Goal: Task Accomplishment & Management: Complete application form

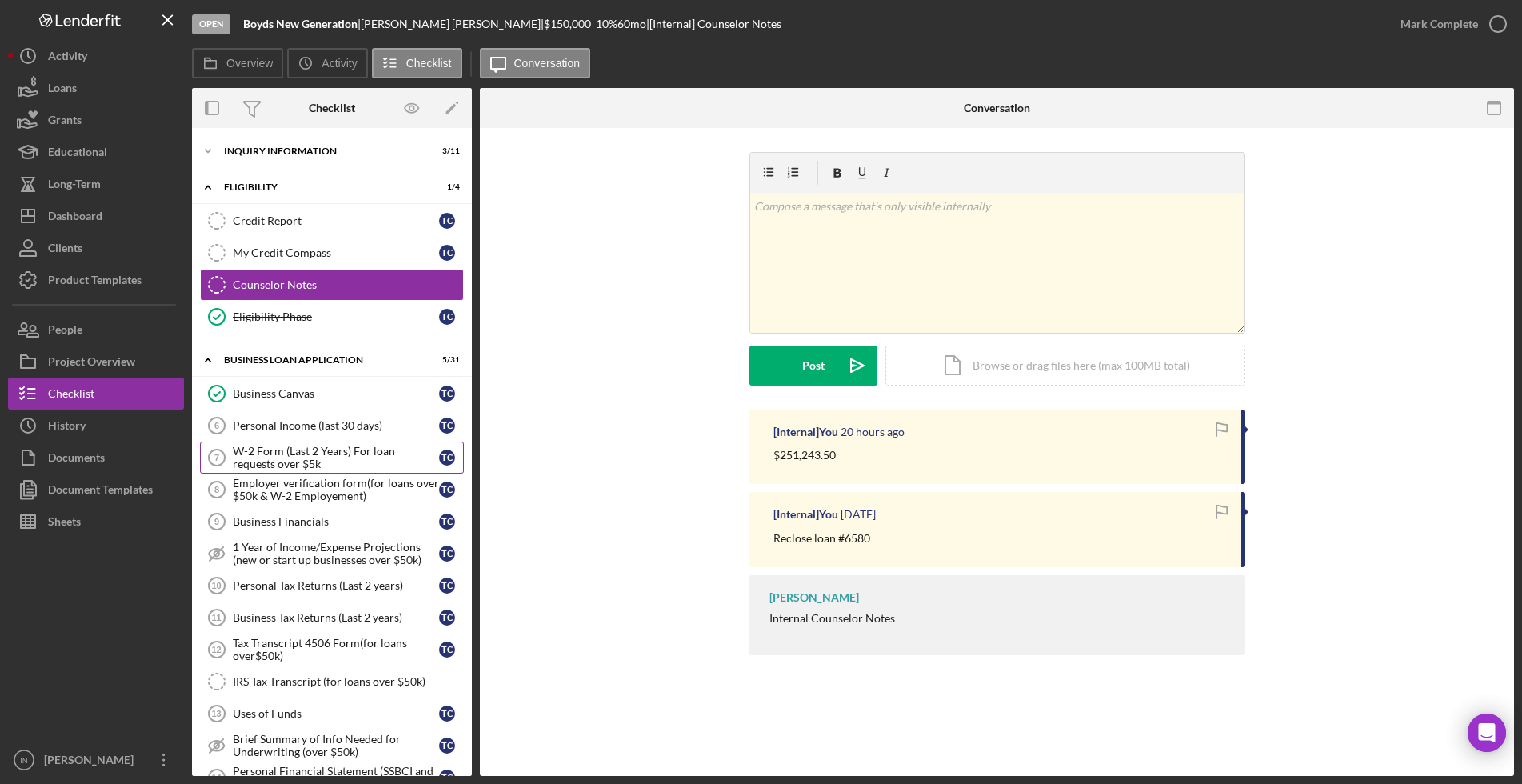
scroll to position [100, 0]
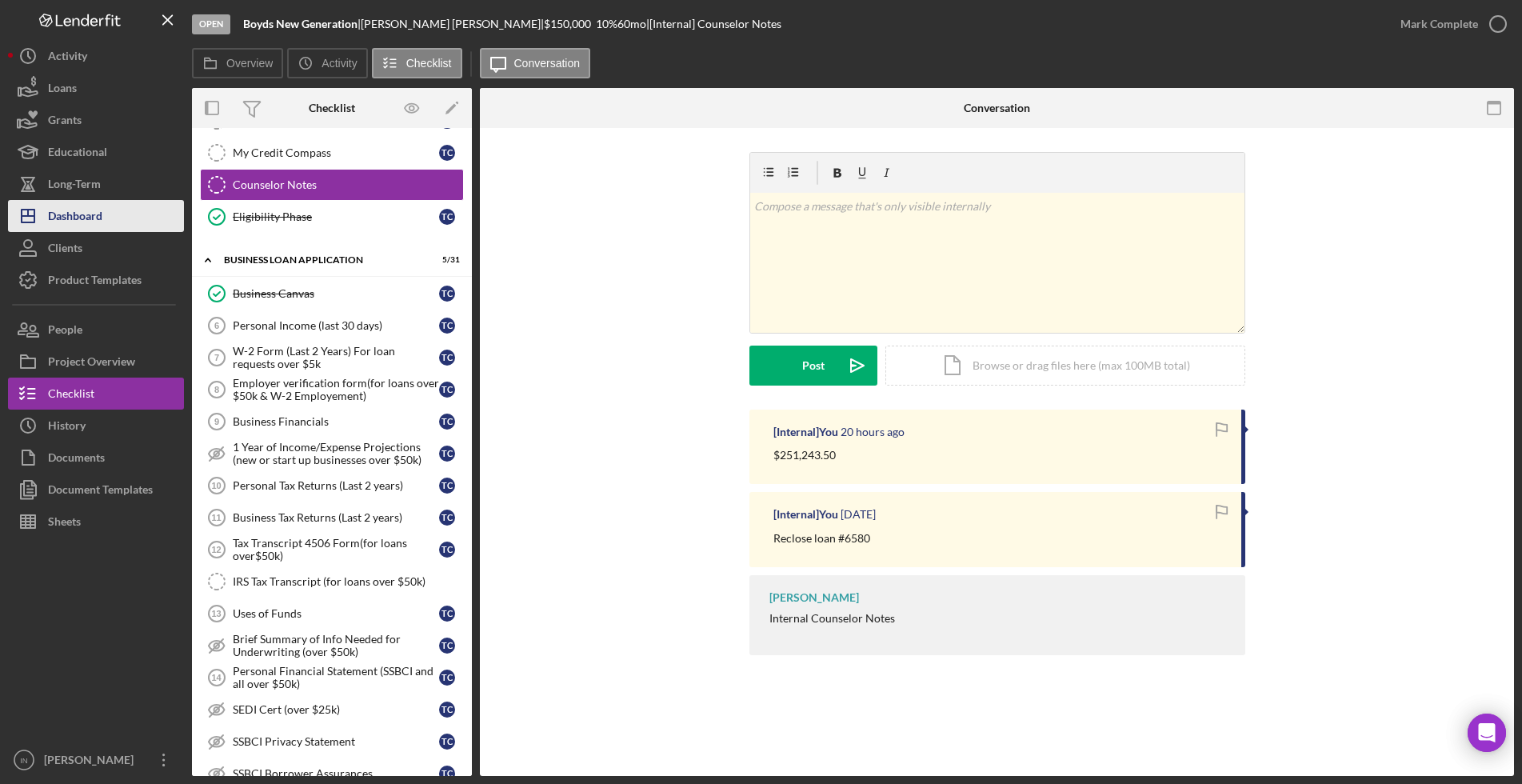
click at [88, 210] on div "Dashboard" at bounding box center [76, 217] width 55 height 36
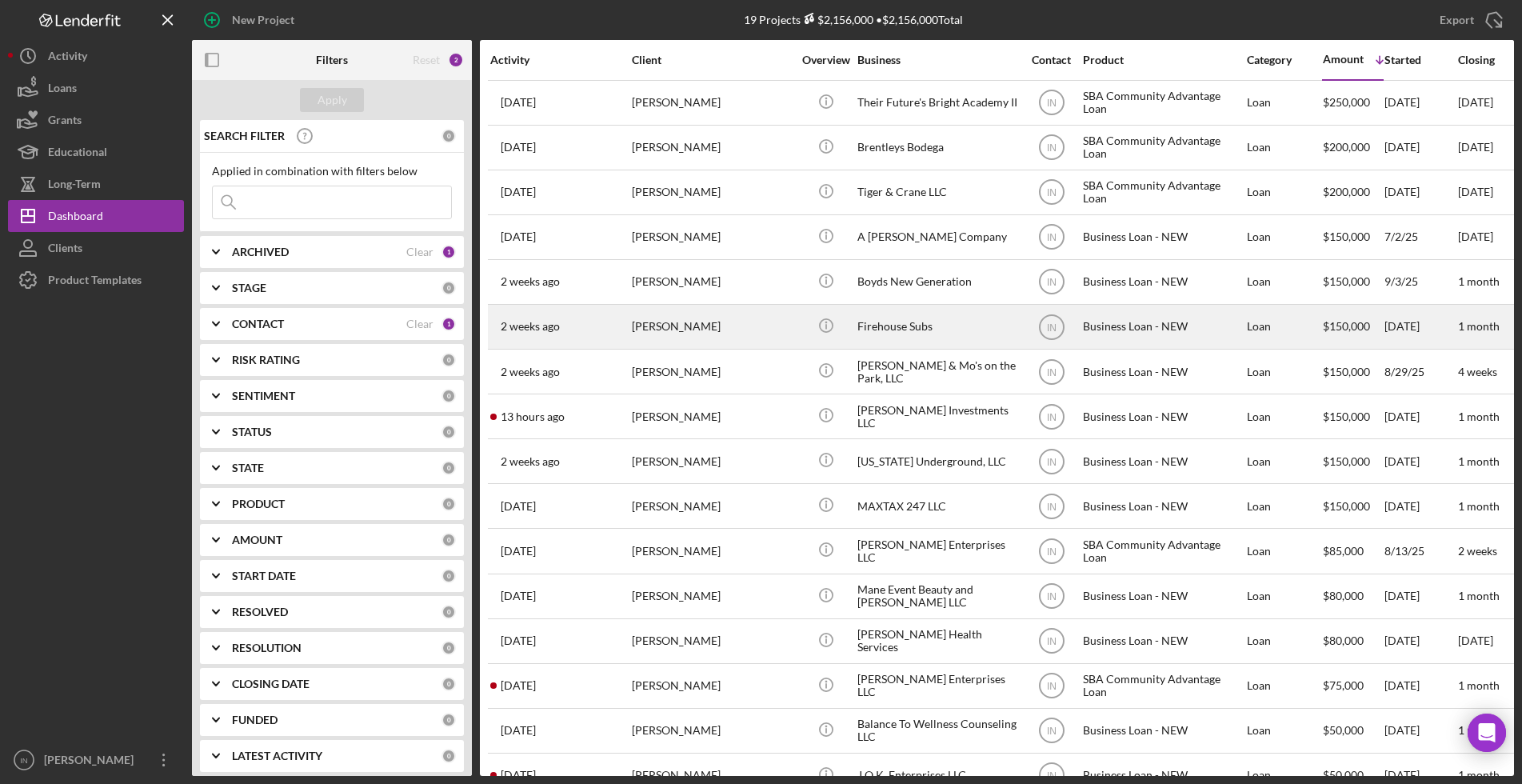
click at [700, 329] on div "[PERSON_NAME]" at bounding box center [711, 327] width 160 height 42
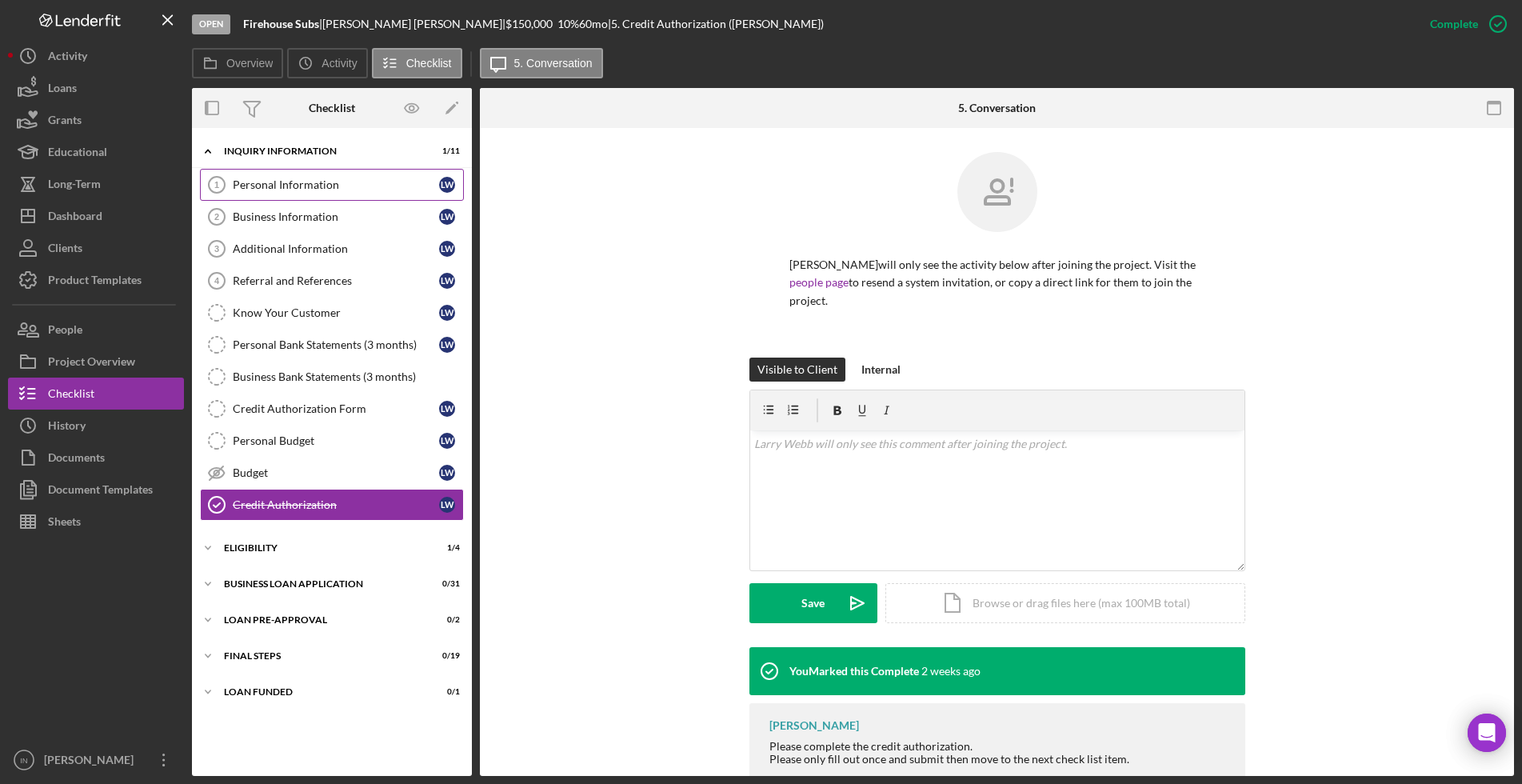
click at [369, 198] on link "Personal Information 1 Personal Information [PERSON_NAME]" at bounding box center [331, 184] width 264 height 32
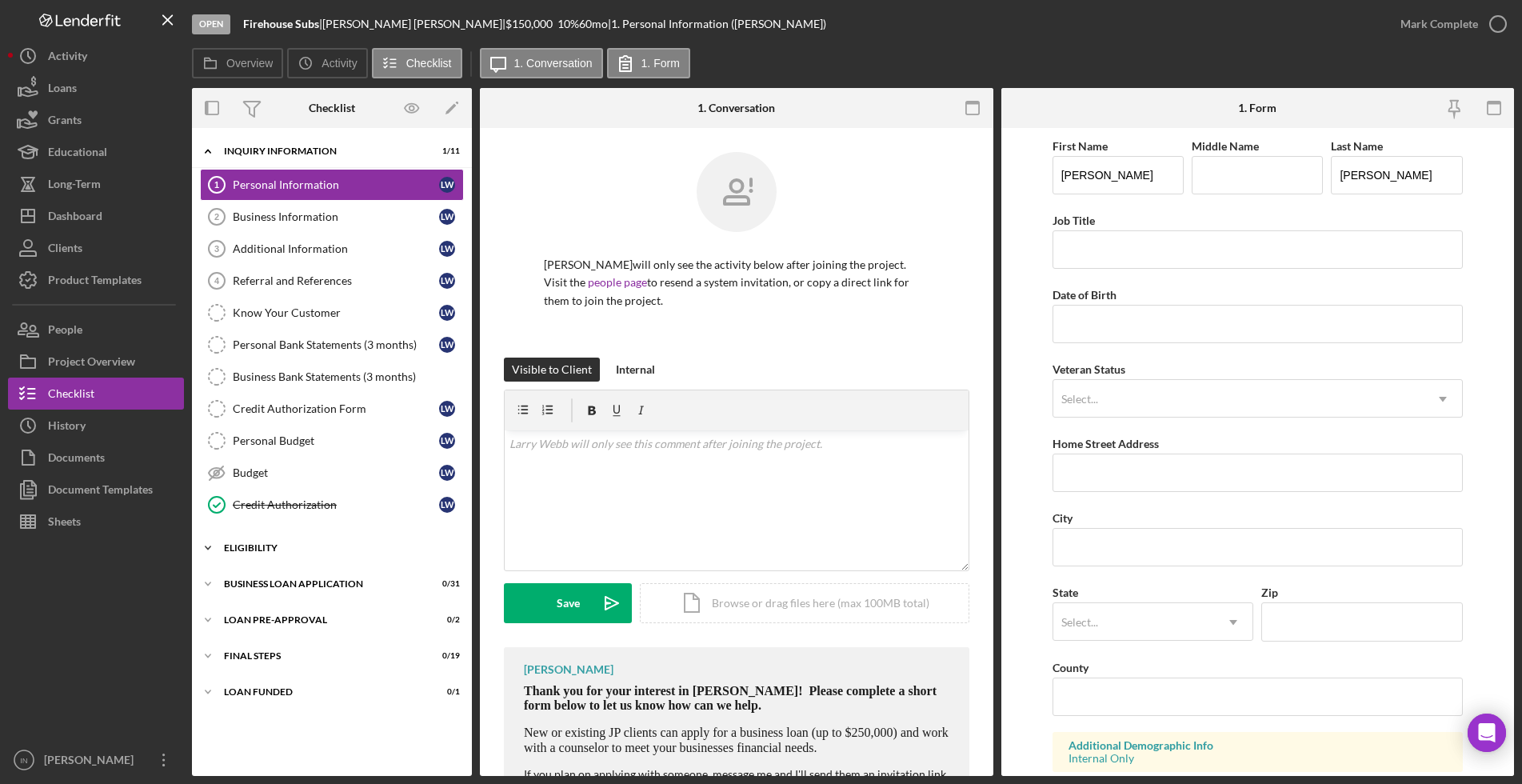
click at [283, 545] on div "ELIGIBILITY" at bounding box center [338, 548] width 228 height 10
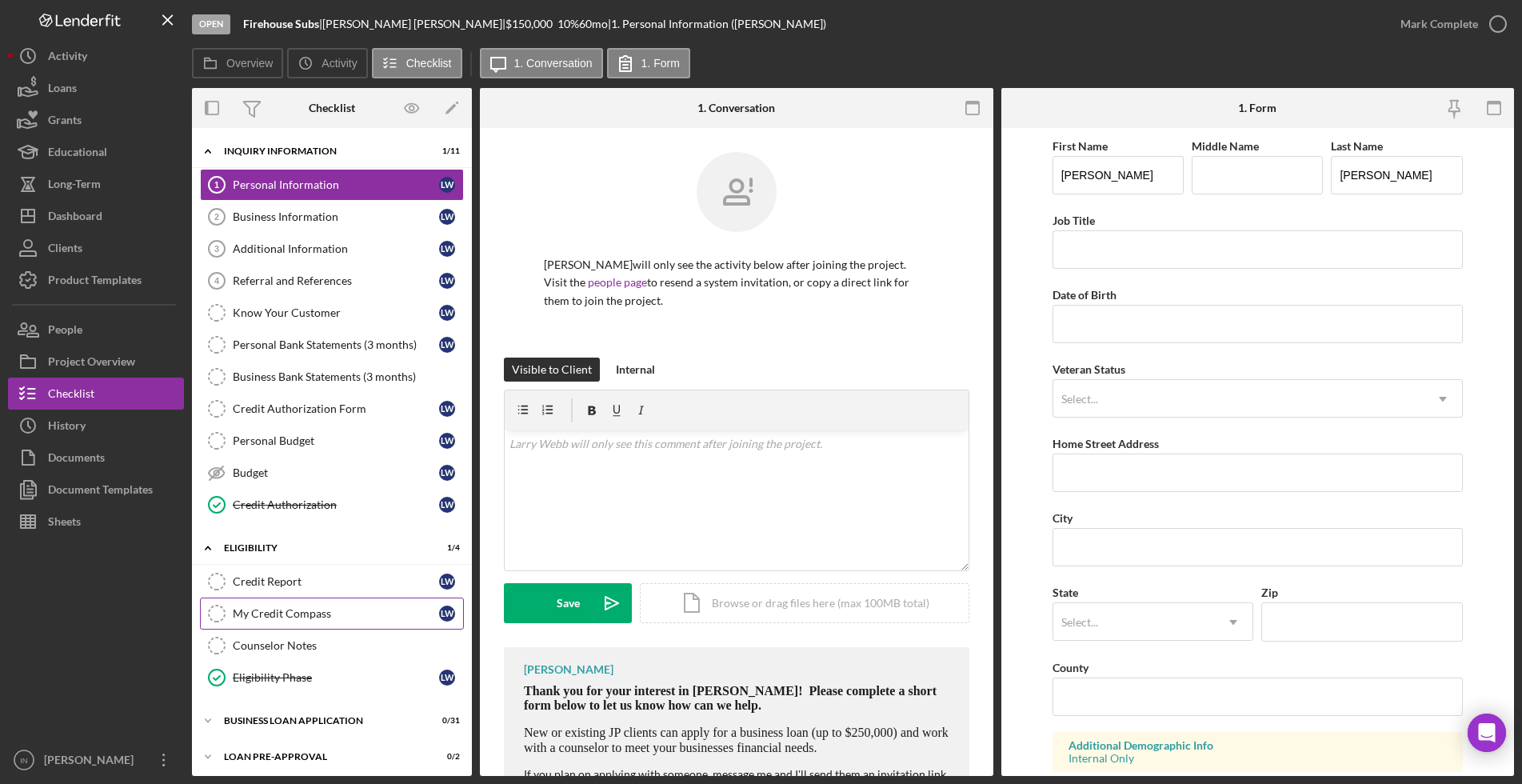
scroll to position [78, 0]
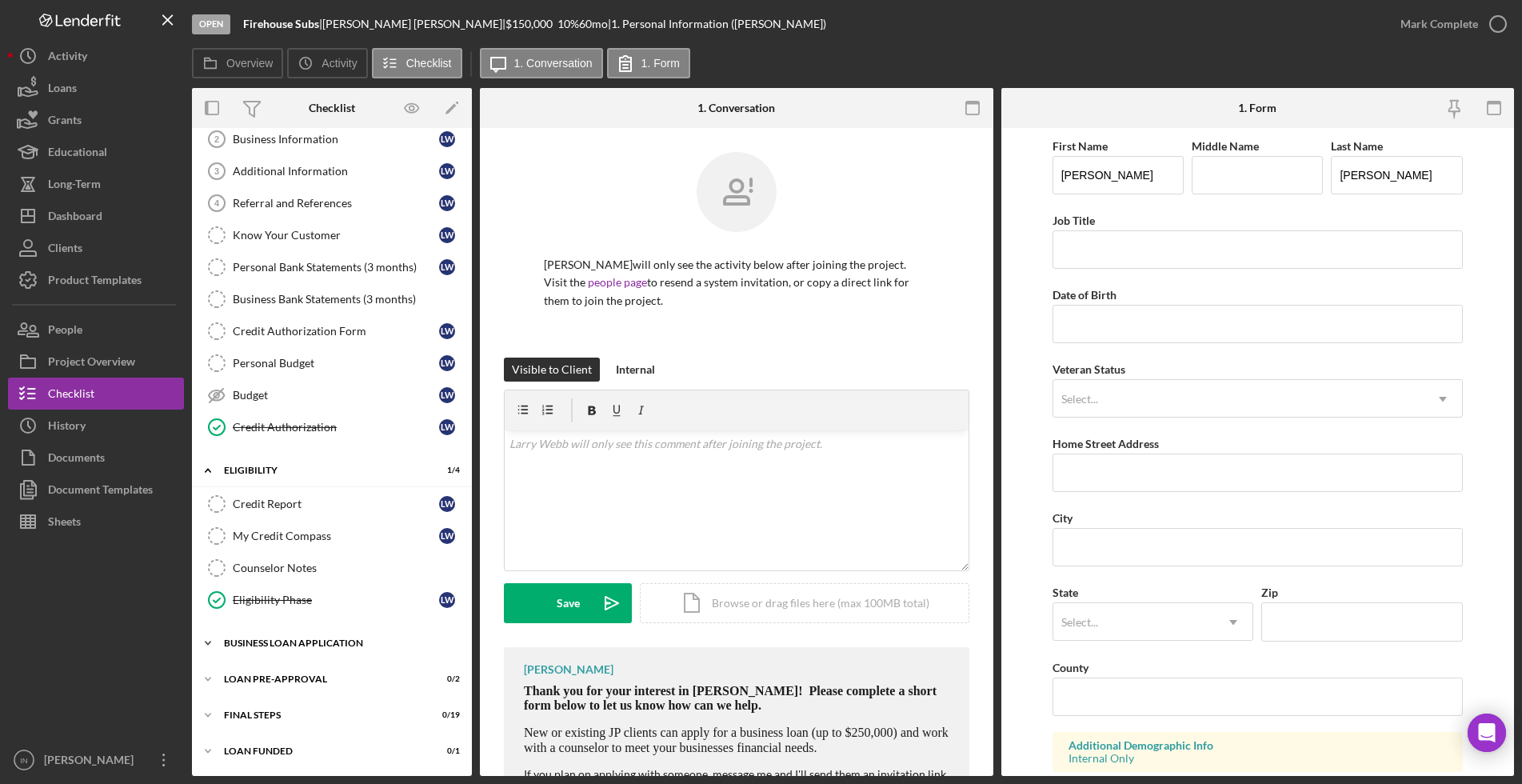
click at [311, 644] on div "BUSINESS LOAN APPLICATION" at bounding box center [338, 643] width 228 height 10
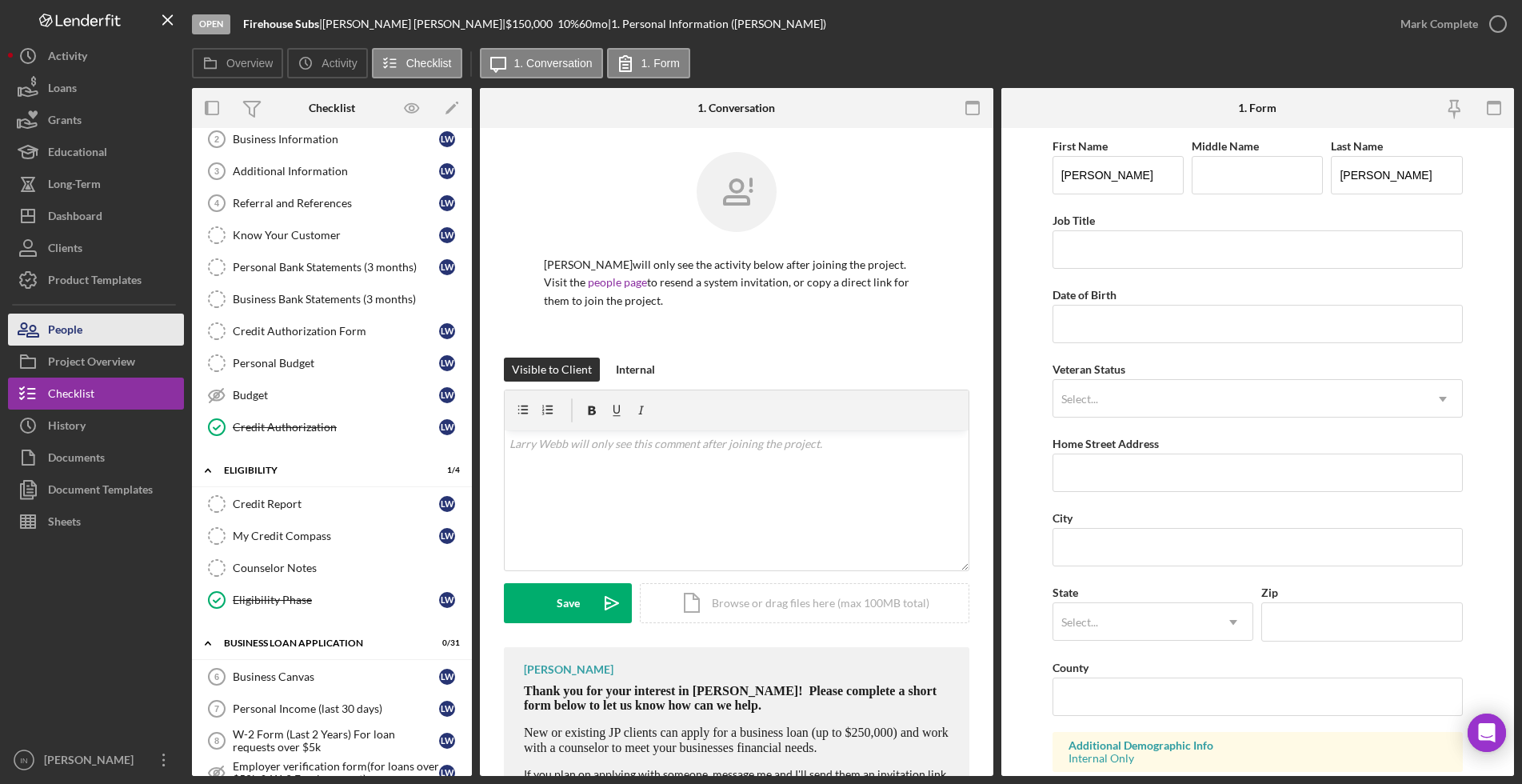
click at [106, 329] on button "People" at bounding box center [96, 329] width 176 height 32
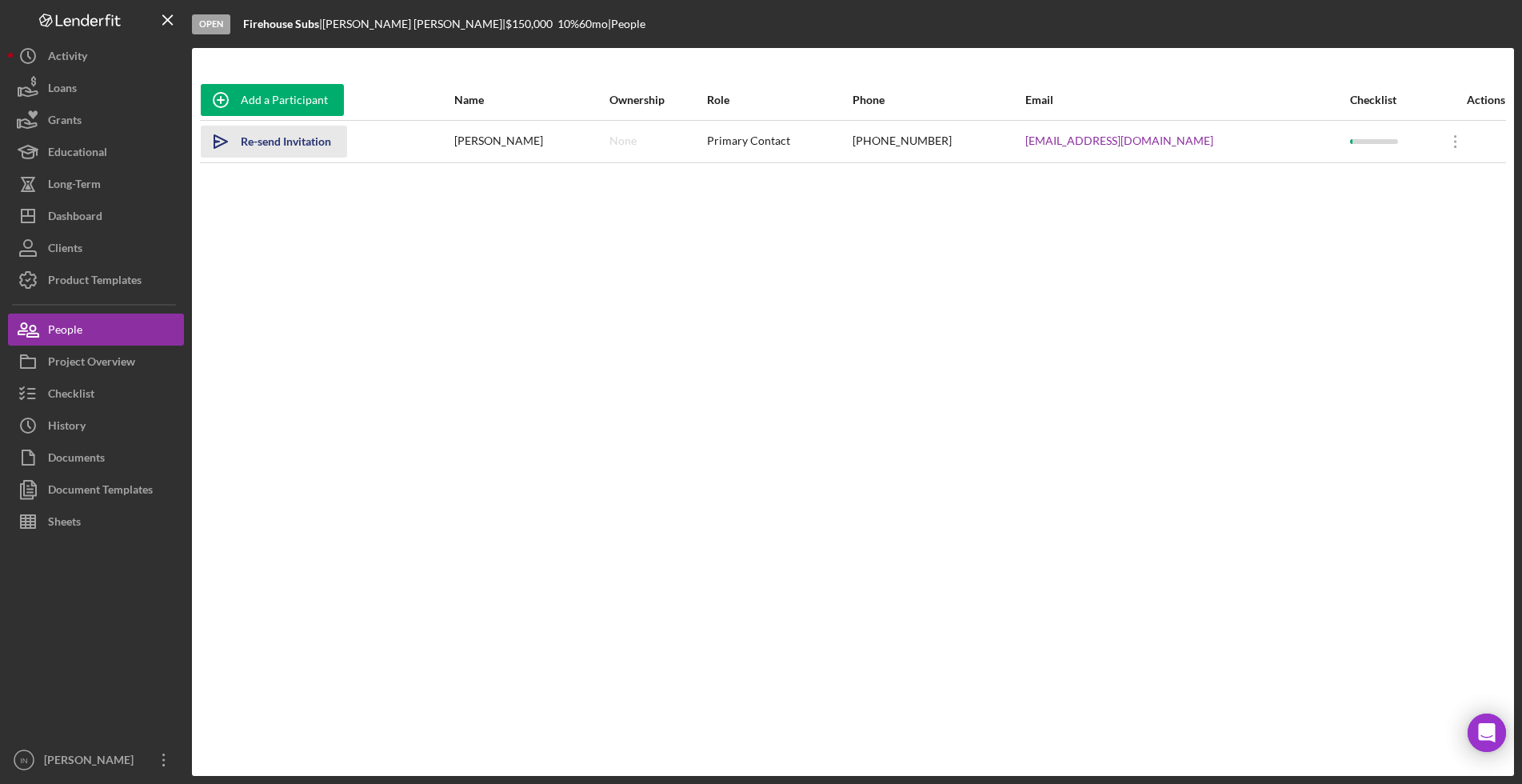
click at [316, 138] on div "Re-send Invitation" at bounding box center [286, 141] width 90 height 32
click at [97, 351] on div "Project Overview" at bounding box center [92, 362] width 88 height 36
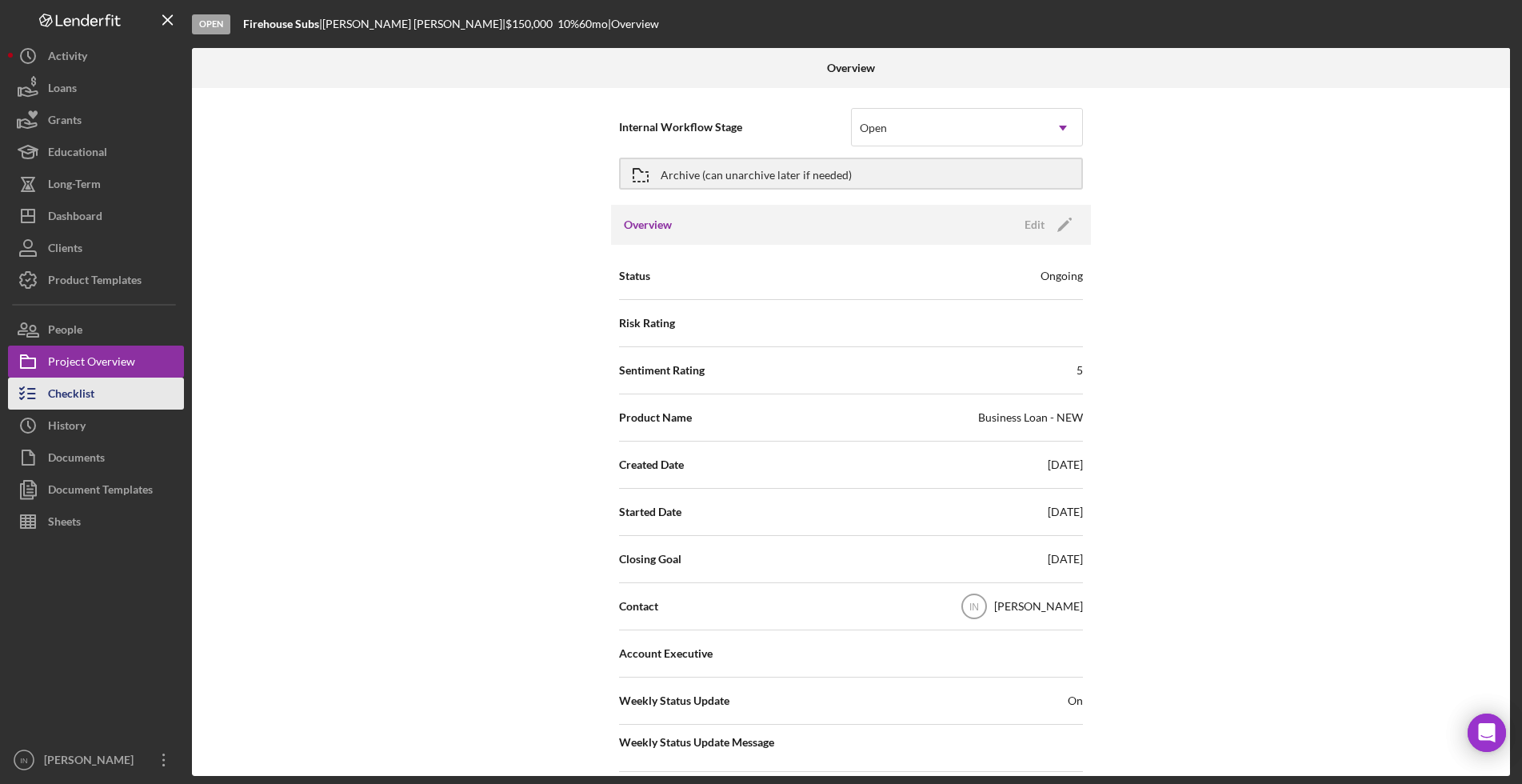
click at [89, 398] on div "Checklist" at bounding box center [71, 395] width 47 height 36
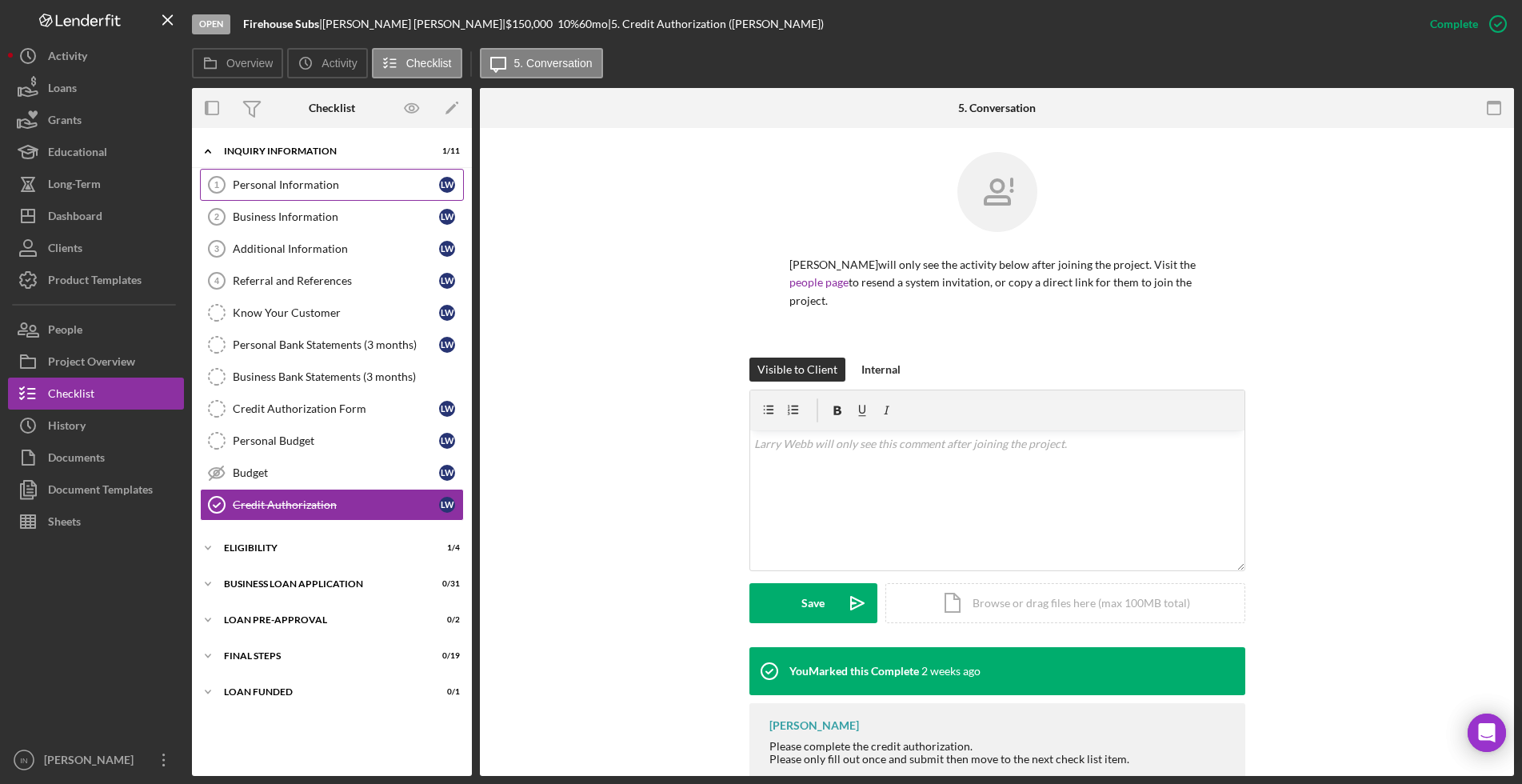
click at [319, 183] on div "Personal Information" at bounding box center [336, 184] width 206 height 13
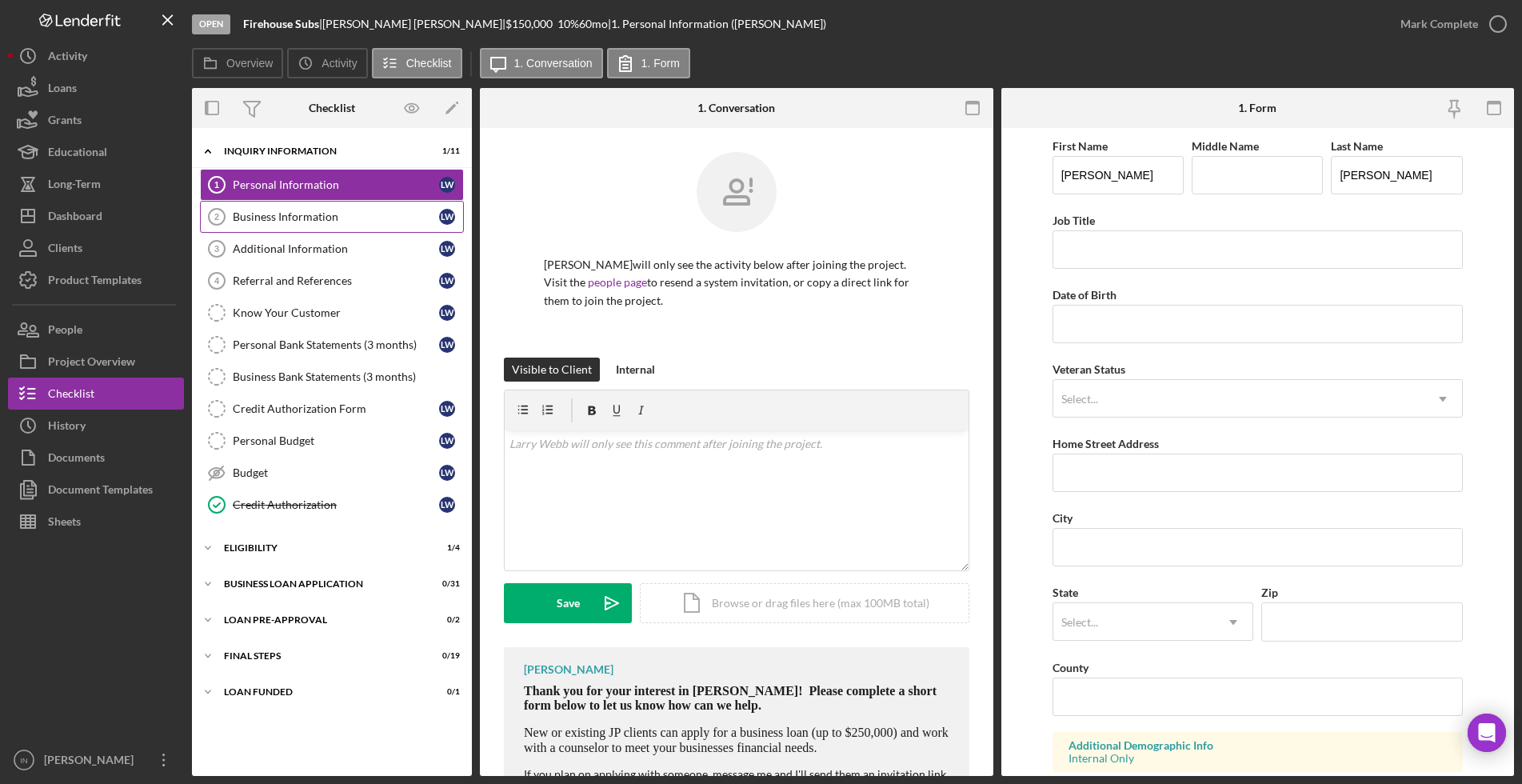
click at [320, 224] on link "Business Information 2 Business Information [PERSON_NAME]" at bounding box center [331, 216] width 264 height 32
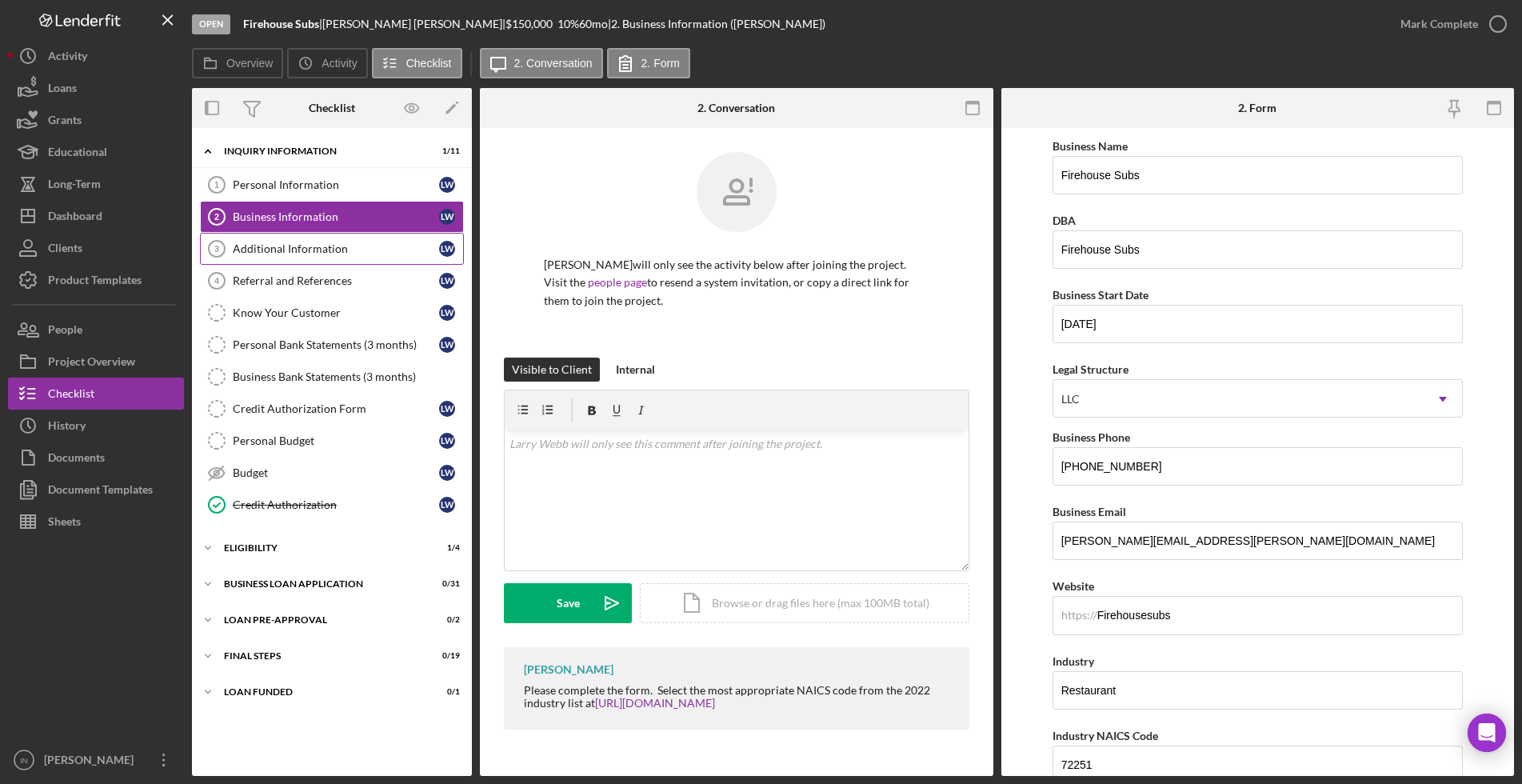
click at [333, 246] on div "Additional Information" at bounding box center [336, 248] width 206 height 13
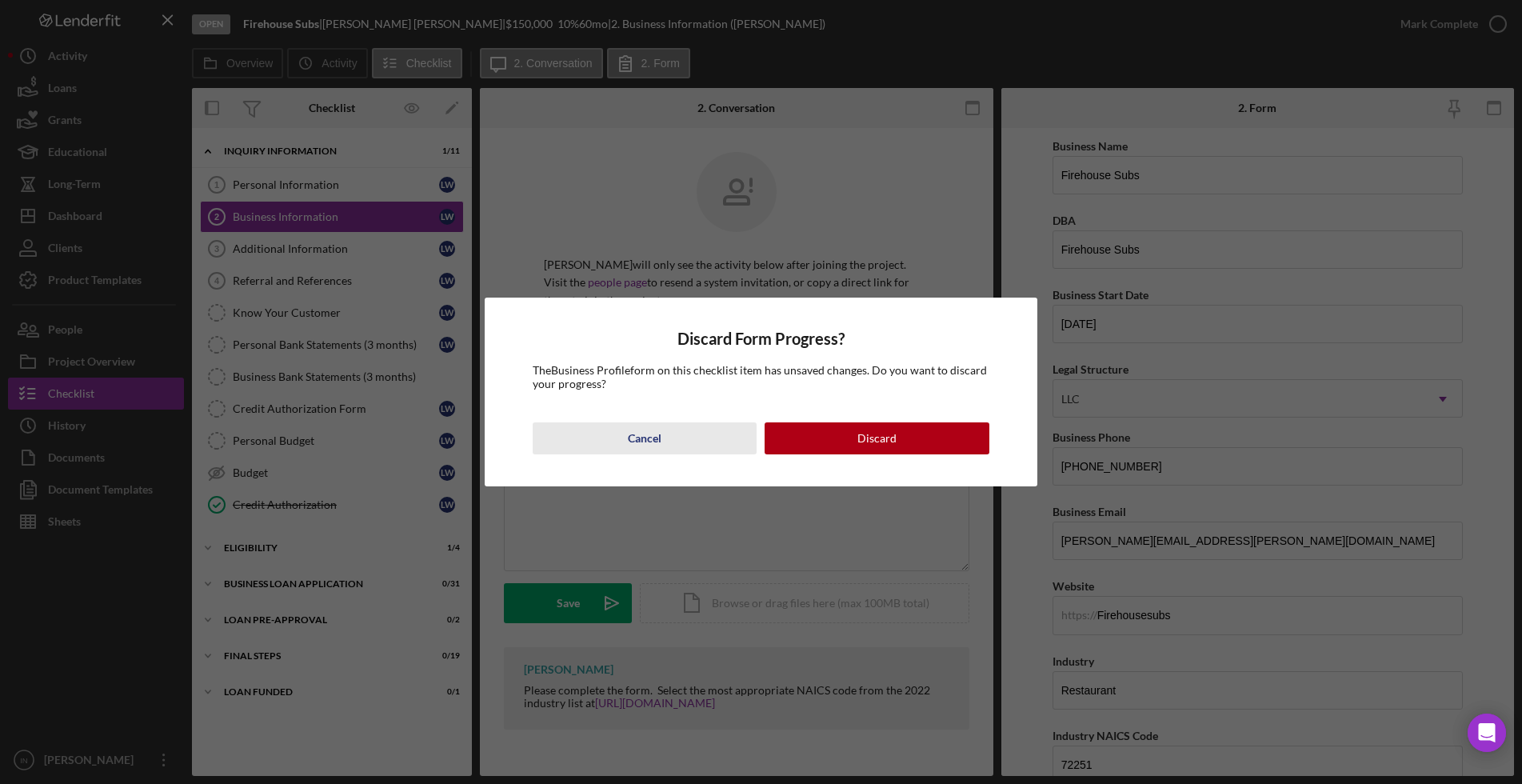
click at [634, 446] on div "Cancel" at bounding box center [645, 438] width 34 height 32
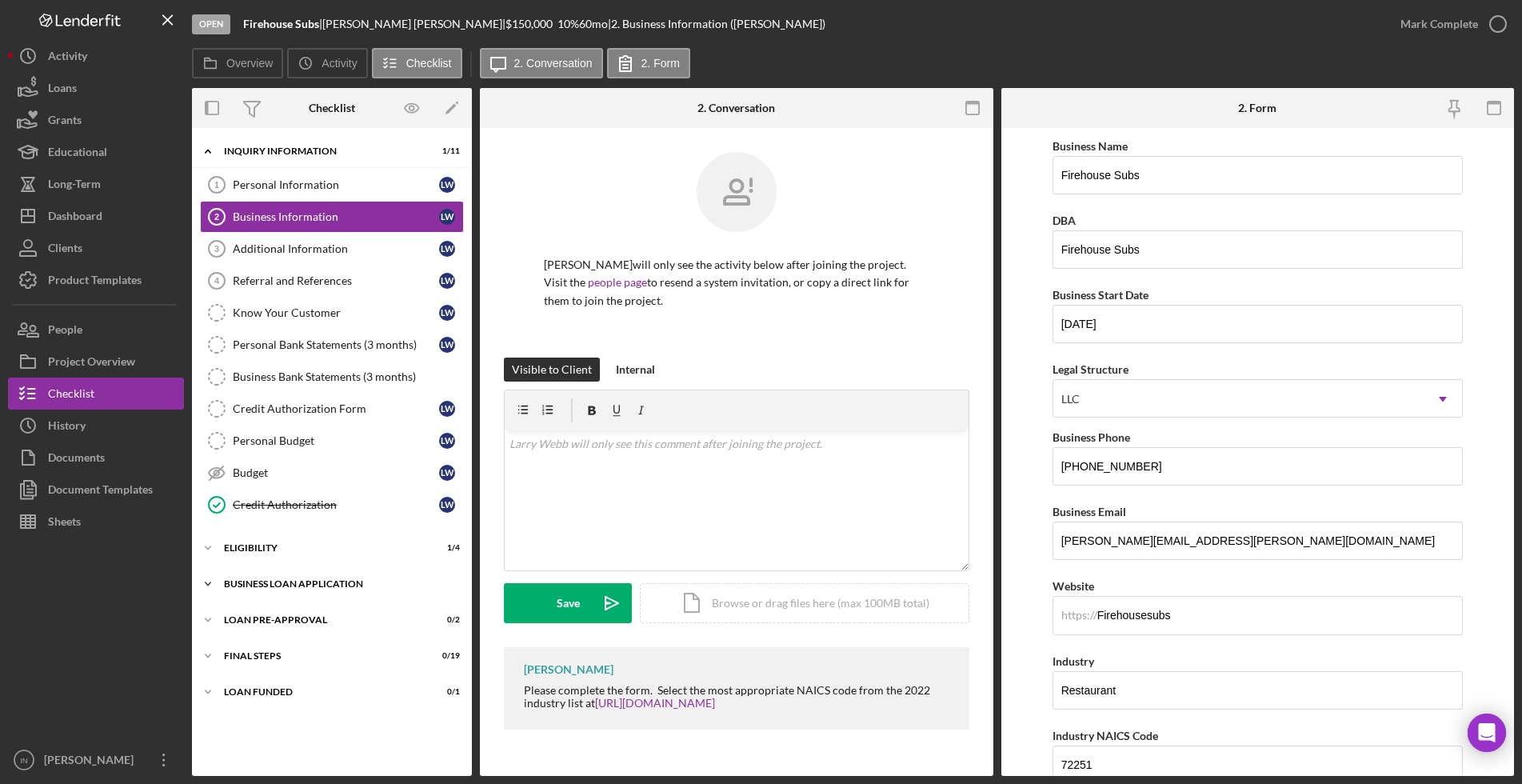
click at [282, 577] on div "Icon/Expander BUSINESS LOAN APPLICATION 0 / 31" at bounding box center [331, 583] width 280 height 32
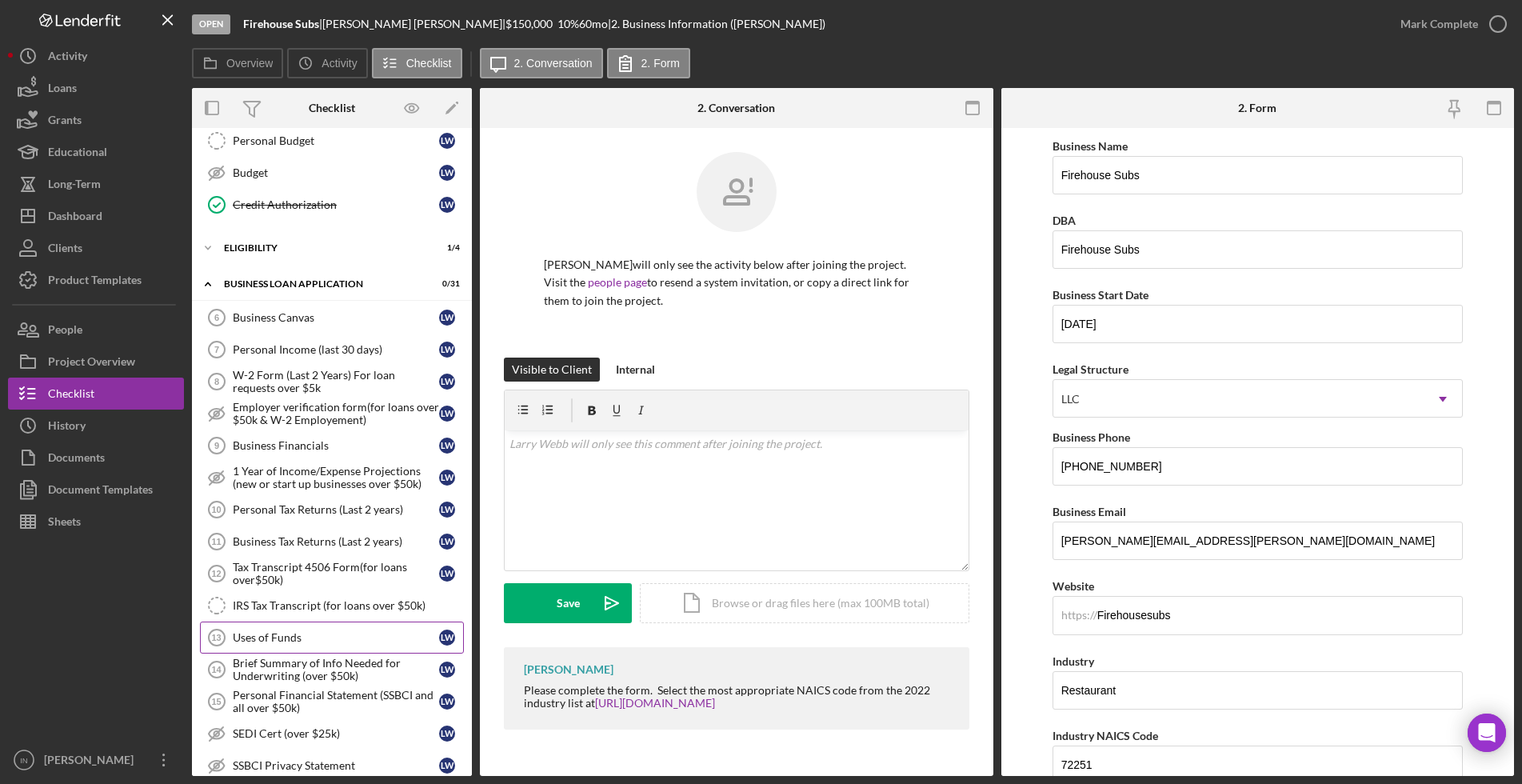
scroll to position [500, 0]
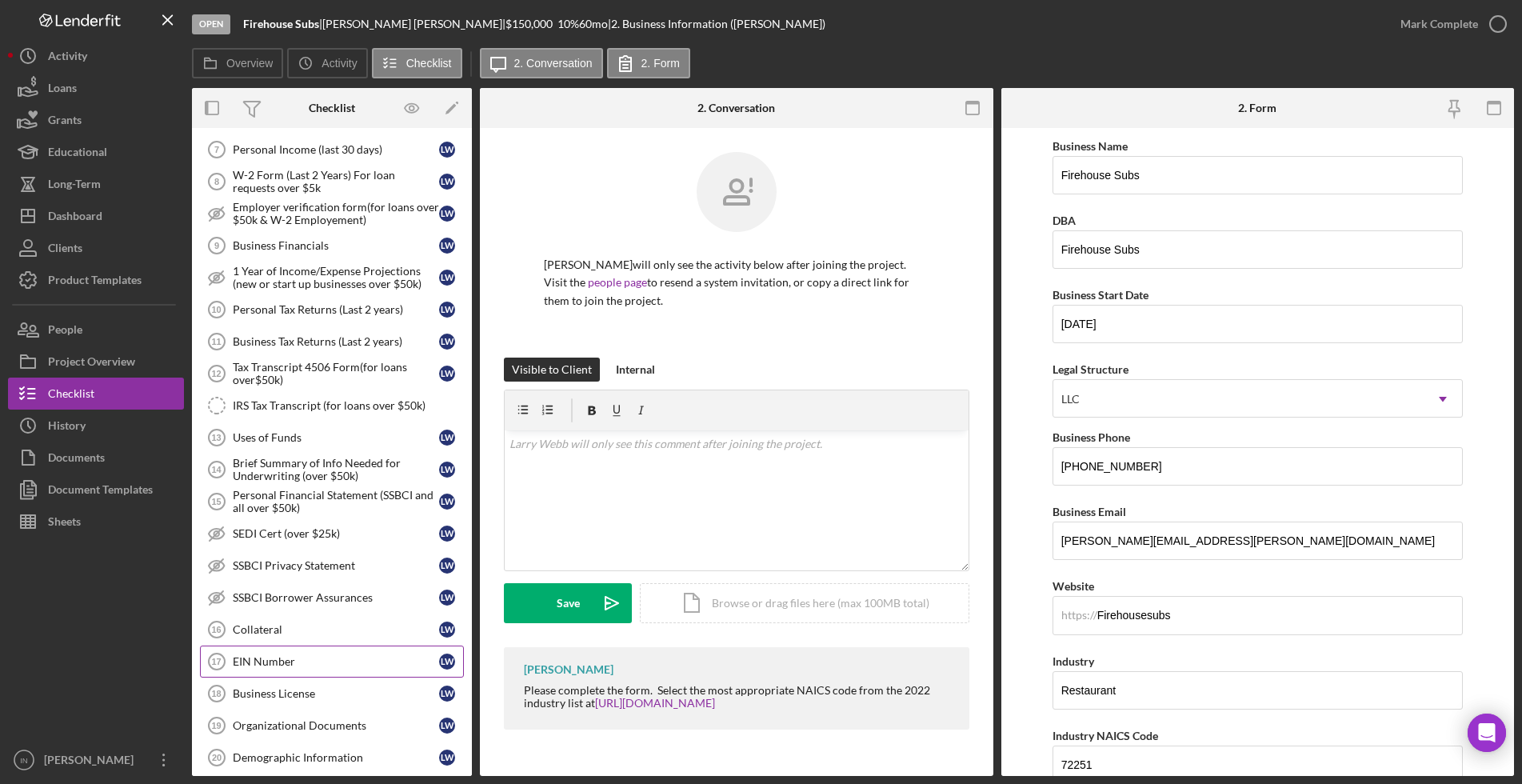
click at [309, 663] on div "EIN Number" at bounding box center [336, 662] width 206 height 13
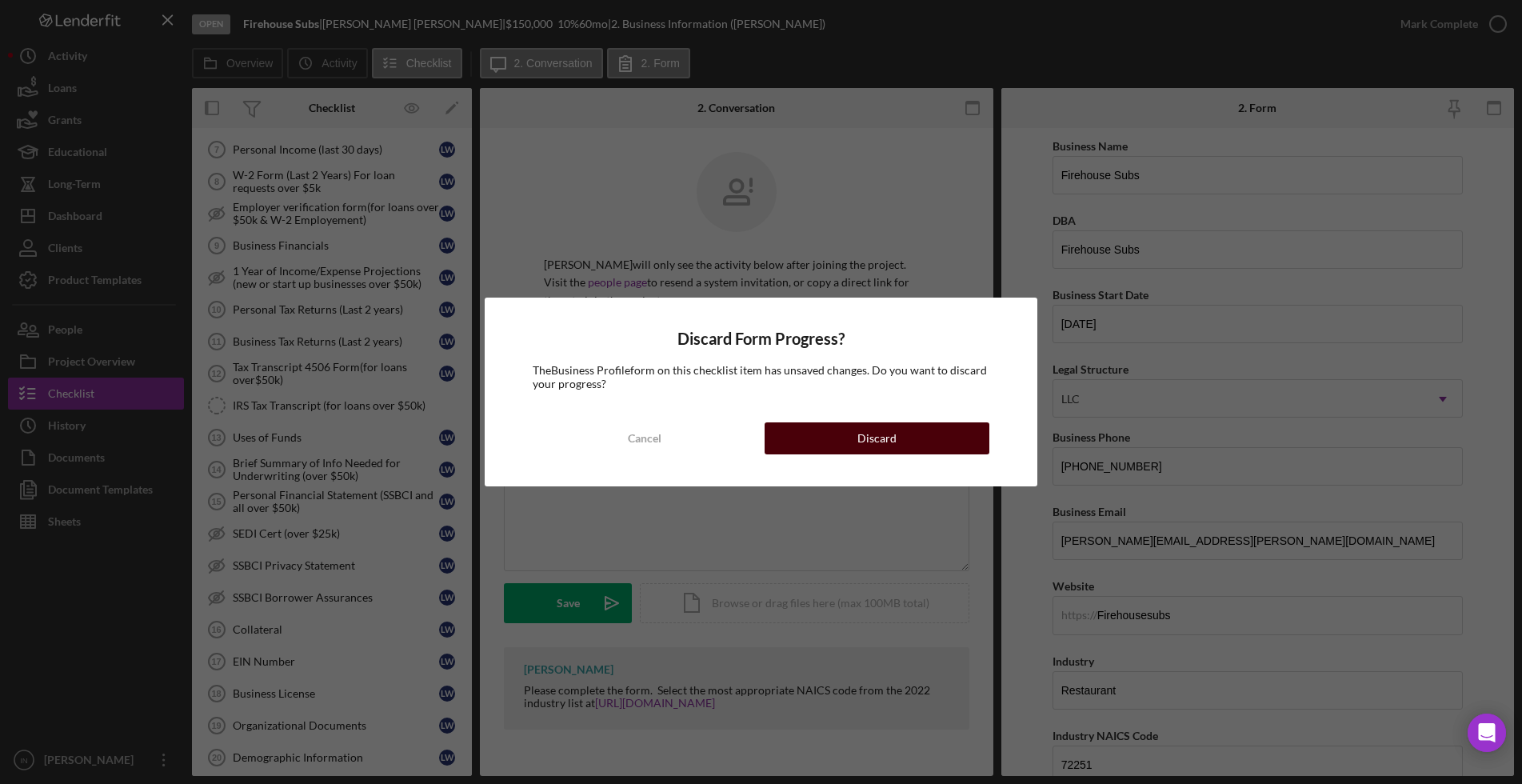
click at [820, 438] on button "Discard" at bounding box center [876, 438] width 224 height 32
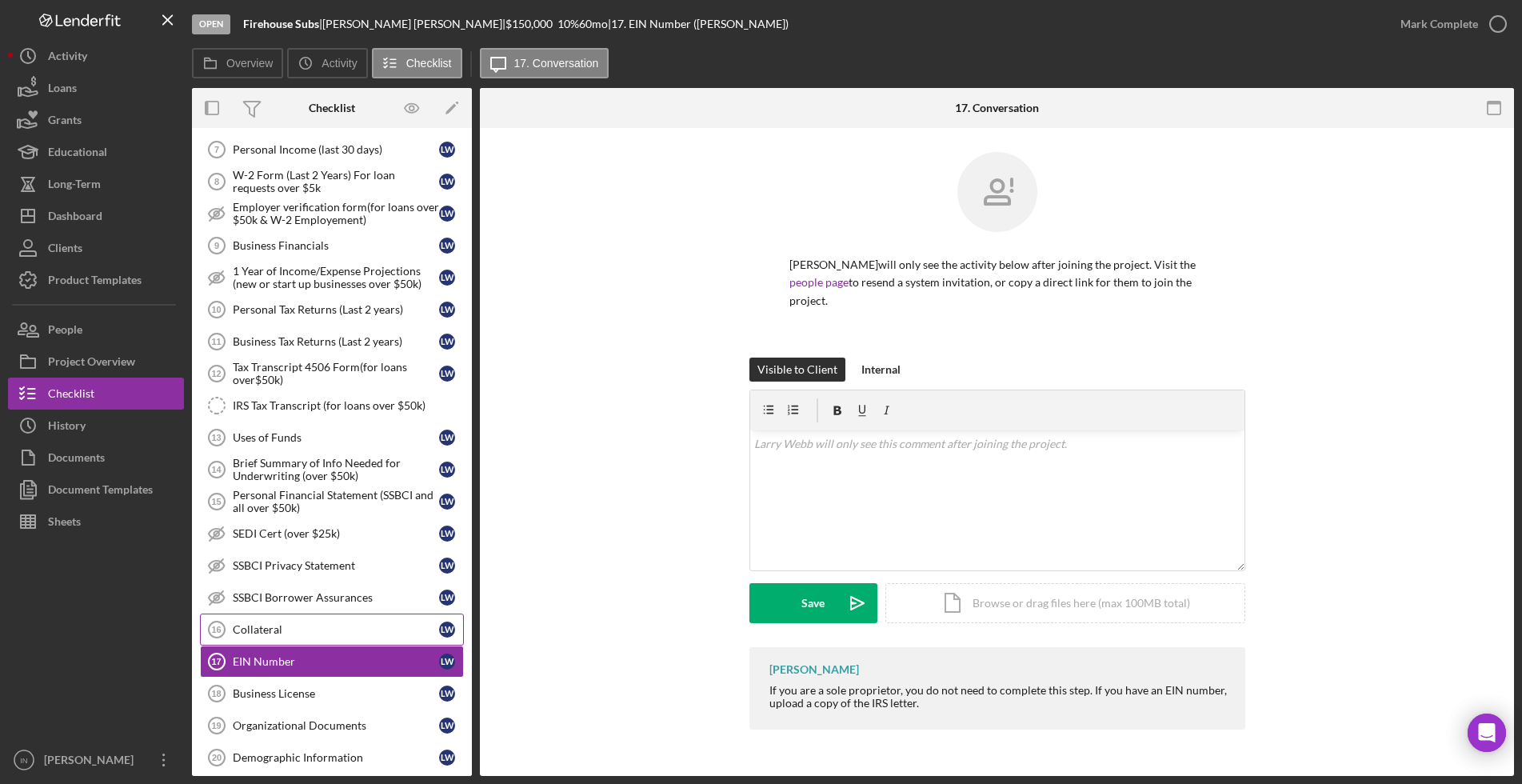
scroll to position [700, 0]
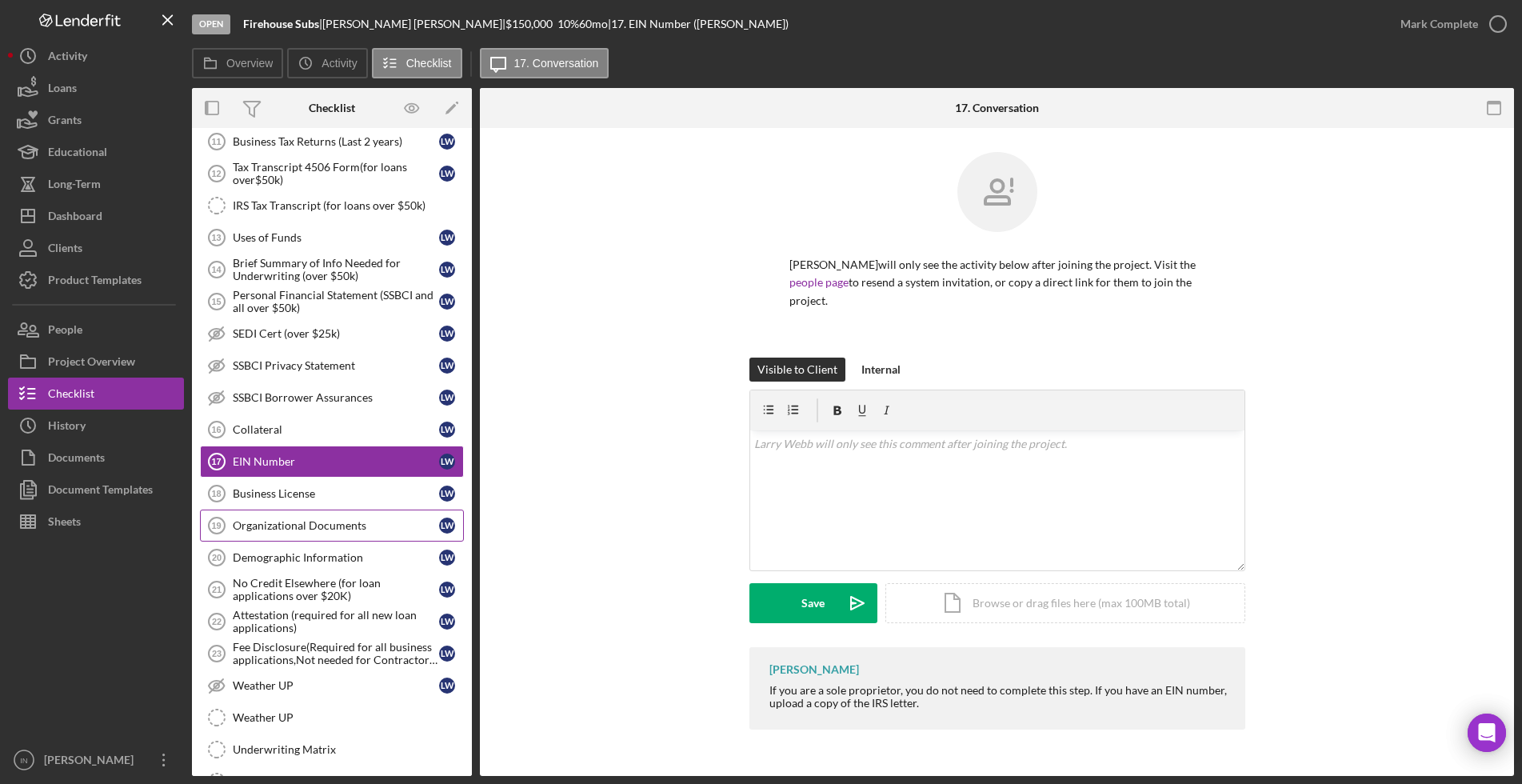
click at [300, 523] on div "Organizational Documents" at bounding box center [336, 526] width 206 height 13
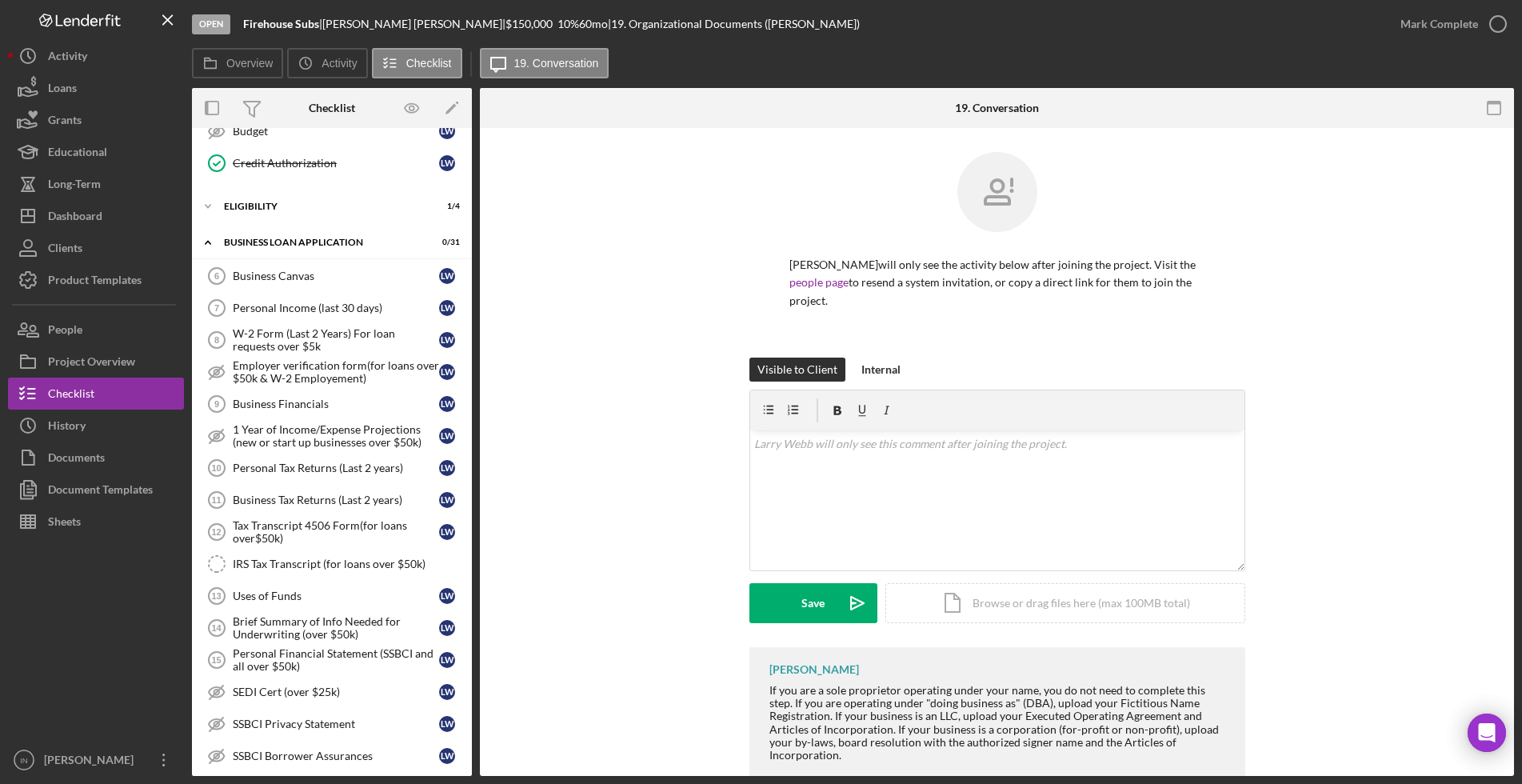
scroll to position [242, 0]
